Goal: Task Accomplishment & Management: Manage account settings

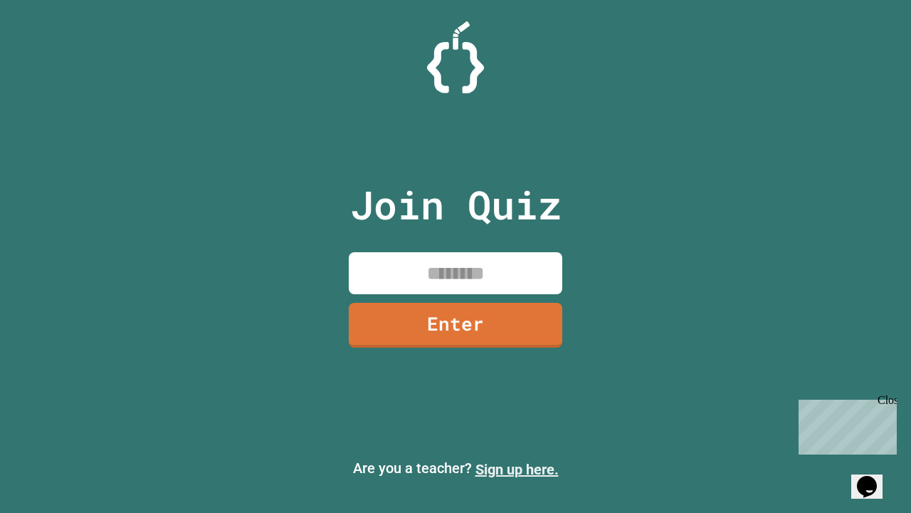
click at [517, 469] on link "Sign up here." at bounding box center [517, 469] width 83 height 17
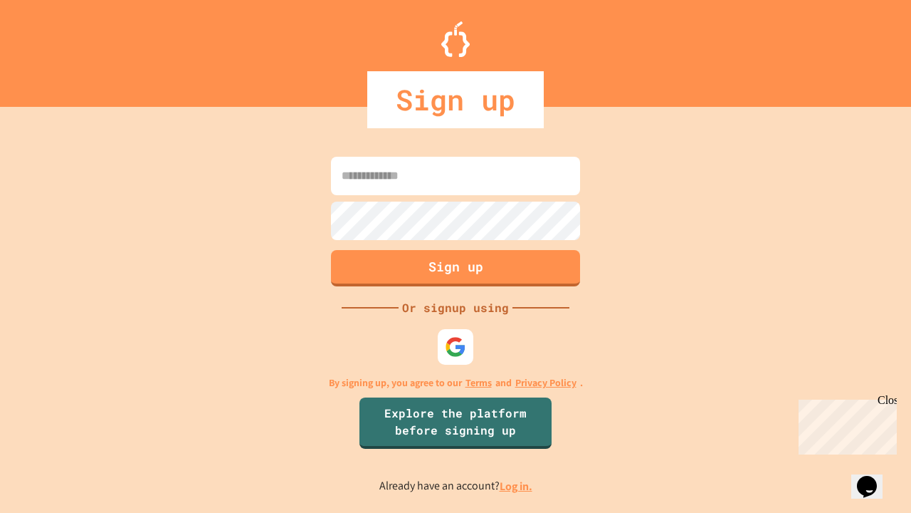
click at [517, 486] on link "Log in." at bounding box center [516, 485] width 33 height 15
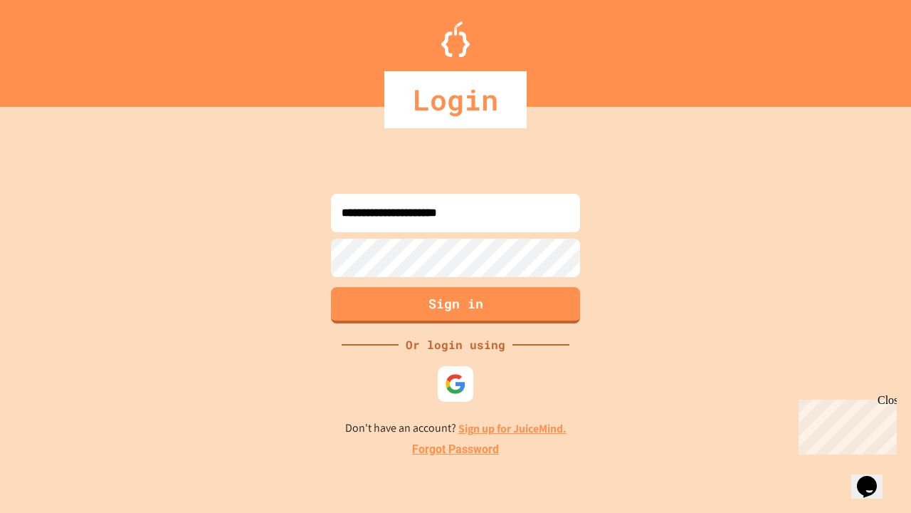
type input "**********"
